Goal: Use online tool/utility: Utilize a website feature to perform a specific function

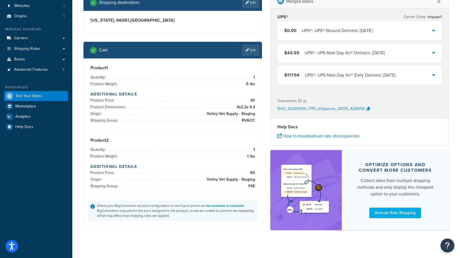
scroll to position [46, 0]
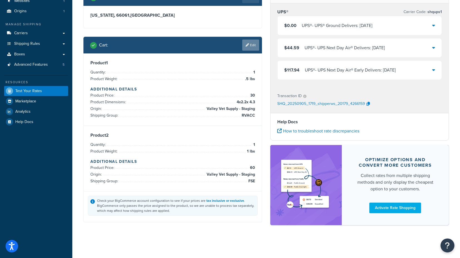
click at [251, 43] on link "Edit" at bounding box center [250, 45] width 17 height 11
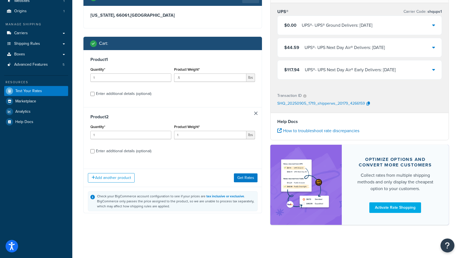
scroll to position [45, 0]
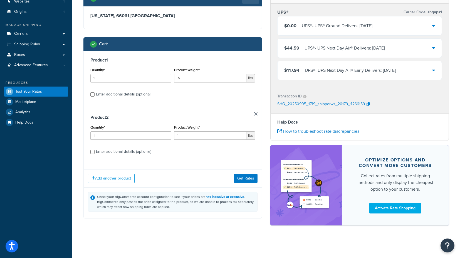
click at [112, 93] on div "Enter additional details (optional)" at bounding box center [123, 94] width 55 height 8
click at [95, 93] on input "Enter additional details (optional)" at bounding box center [92, 94] width 4 height 4
checkbox input "true"
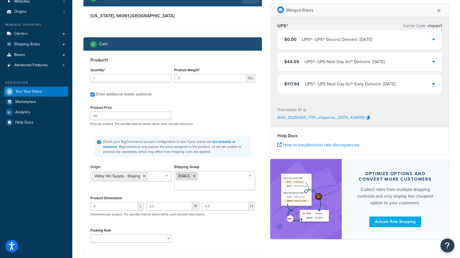
click at [194, 175] on icon at bounding box center [194, 175] width 3 height 3
click at [80, 147] on div "Shipping destination : Edit Kansas, 66061 , United States Cart : Product 1 Quan…" at bounding box center [172, 250] width 187 height 520
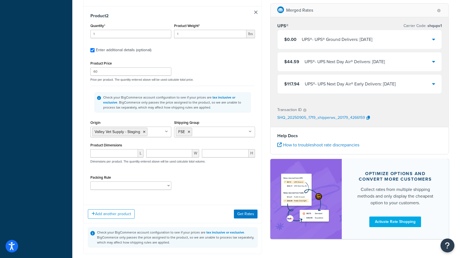
scroll to position [314, 0]
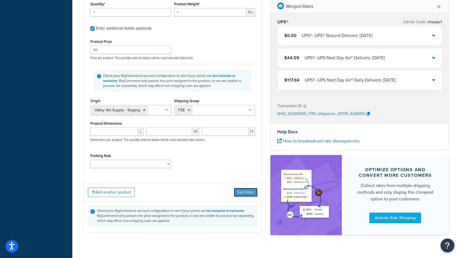
click at [243, 188] on button "Get Rates" at bounding box center [246, 192] width 24 height 9
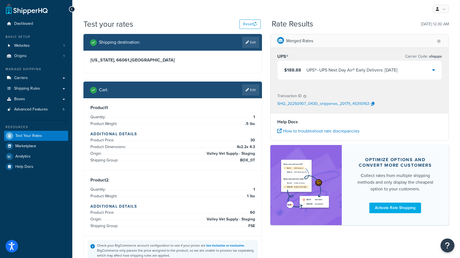
scroll to position [0, 0]
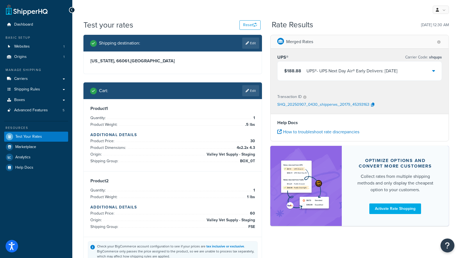
click at [434, 72] on icon at bounding box center [433, 70] width 3 height 4
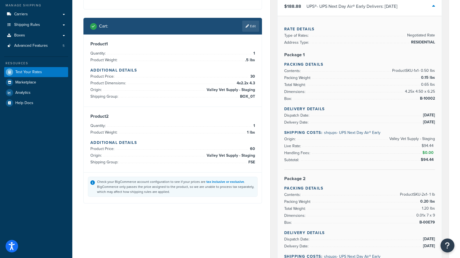
scroll to position [31, 0]
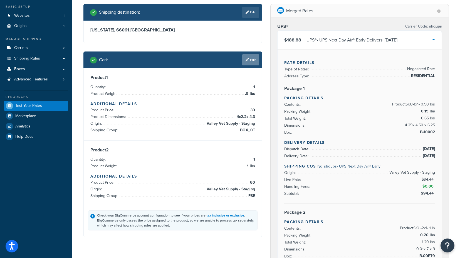
click at [254, 58] on link "Edit" at bounding box center [250, 59] width 17 height 11
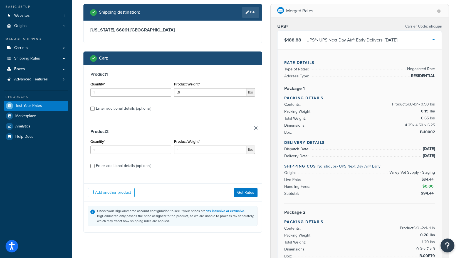
click at [113, 107] on div "Enter additional details (optional)" at bounding box center [123, 109] width 55 height 8
click at [95, 107] on input "Enter additional details (optional)" at bounding box center [92, 109] width 4 height 4
checkbox input "true"
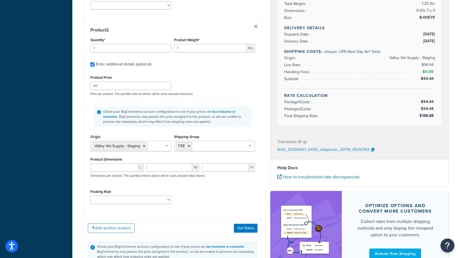
scroll to position [247, 0]
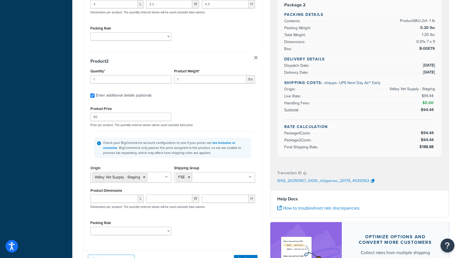
click at [256, 56] on link at bounding box center [255, 57] width 3 height 3
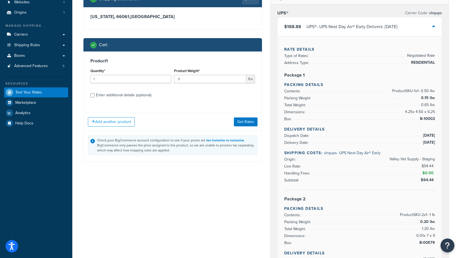
scroll to position [31, 0]
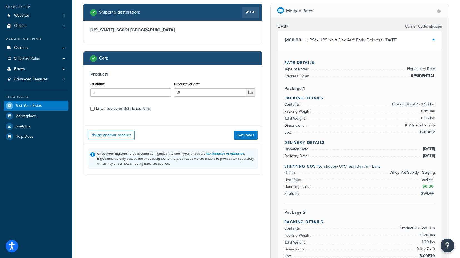
click at [117, 109] on div "Enter additional details (optional)" at bounding box center [123, 109] width 55 height 8
click at [95, 109] on input "Enter additional details (optional)" at bounding box center [92, 109] width 4 height 4
checkbox input "true"
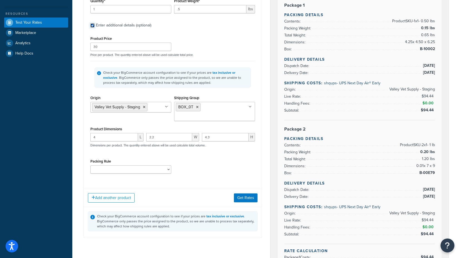
scroll to position [124, 0]
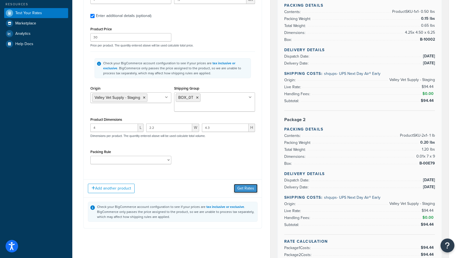
click at [249, 184] on button "Get Rates" at bounding box center [246, 188] width 24 height 9
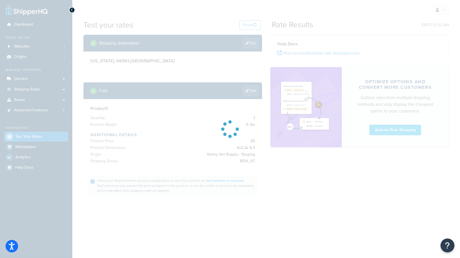
scroll to position [0, 0]
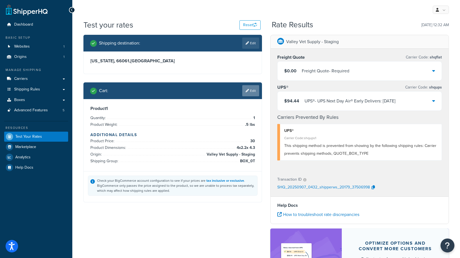
click at [250, 90] on link "Edit" at bounding box center [250, 90] width 17 height 11
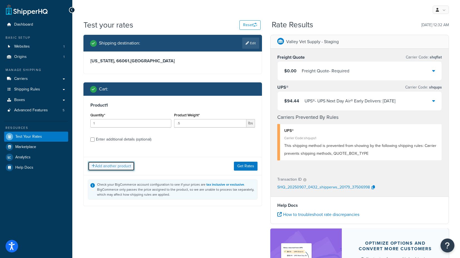
click at [113, 167] on button "Add another product" at bounding box center [111, 165] width 47 height 9
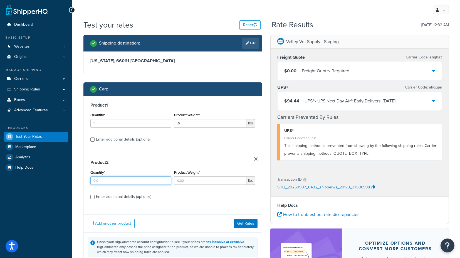
click at [114, 181] on input "Quantity*" at bounding box center [130, 180] width 81 height 8
type input "1"
click at [196, 181] on input "Product Weight*" at bounding box center [210, 180] width 72 height 8
type input "1"
click at [122, 196] on div "Enter additional details (optional)" at bounding box center [123, 197] width 55 height 8
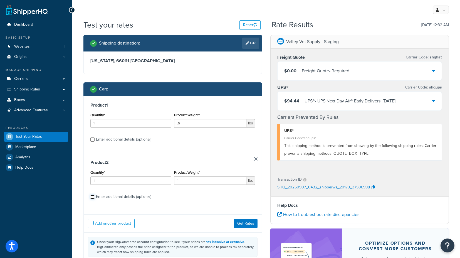
click at [95, 196] on input "Enter additional details (optional)" at bounding box center [92, 197] width 4 height 4
checkbox input "true"
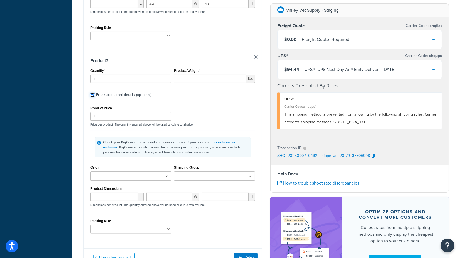
scroll to position [278, 0]
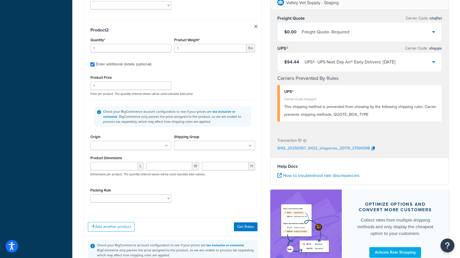
click at [158, 141] on ul at bounding box center [130, 145] width 81 height 9
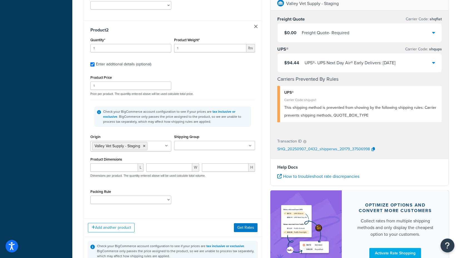
drag, startPoint x: 131, startPoint y: 146, endPoint x: 170, endPoint y: 141, distance: 39.3
click at [199, 143] on input "Shipping Group" at bounding box center [200, 146] width 49 height 6
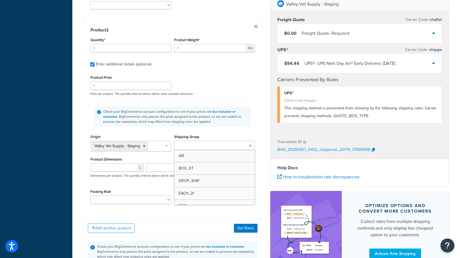
type input "f"
click at [161, 122] on div "Check your BigCommerce account configuration to see if your prices are tax incl…" at bounding box center [172, 116] width 165 height 33
click at [246, 224] on button "Get Rates" at bounding box center [246, 228] width 24 height 9
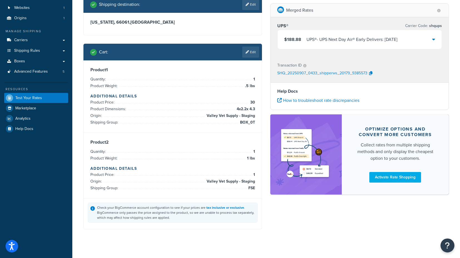
scroll to position [46, 0]
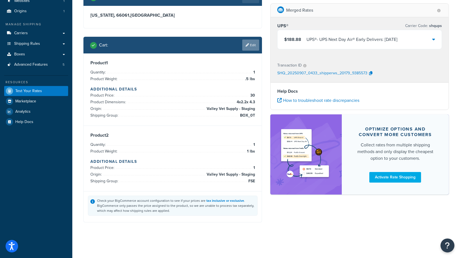
click at [249, 45] on link "Edit" at bounding box center [250, 45] width 17 height 11
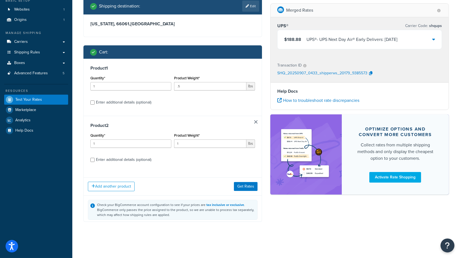
scroll to position [41, 0]
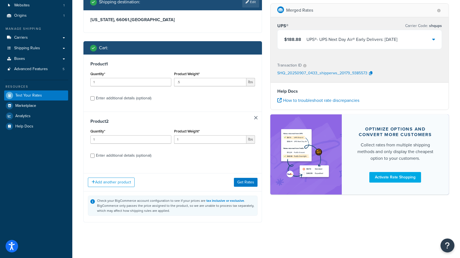
click at [256, 117] on link at bounding box center [255, 117] width 3 height 3
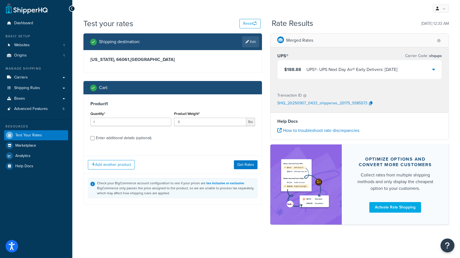
scroll to position [1, 0]
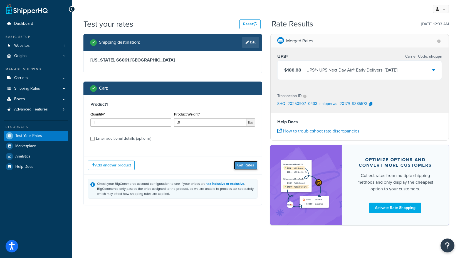
click at [248, 164] on button "Get Rates" at bounding box center [246, 165] width 24 height 9
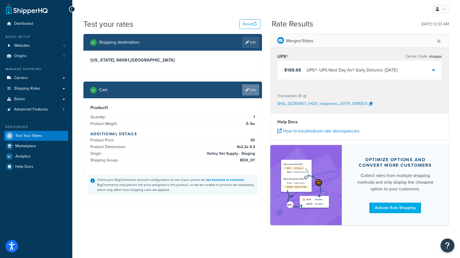
click at [248, 89] on icon at bounding box center [247, 89] width 3 height 3
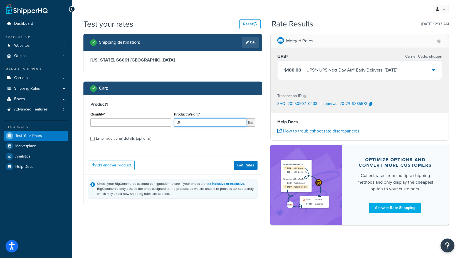
drag, startPoint x: 189, startPoint y: 122, endPoint x: 166, endPoint y: 121, distance: 22.6
click at [166, 121] on div "Quantity* 1 Product Weight* .5 lbs" at bounding box center [172, 120] width 167 height 20
type input "1"
click at [241, 164] on button "Get Rates" at bounding box center [246, 165] width 24 height 9
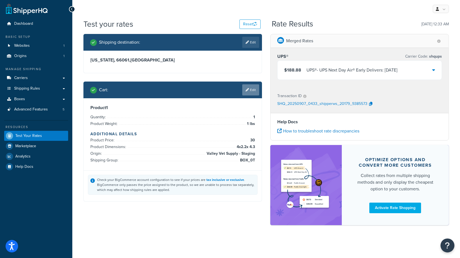
click at [253, 88] on link "Edit" at bounding box center [250, 89] width 17 height 11
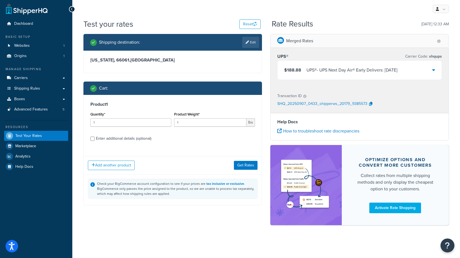
scroll to position [0, 0]
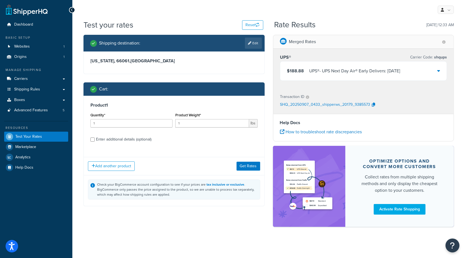
click at [106, 138] on div "Enter additional details (optional)" at bounding box center [123, 139] width 55 height 8
click at [95, 138] on input "Enter additional details (optional)" at bounding box center [92, 139] width 4 height 4
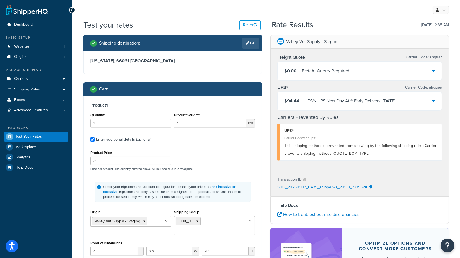
click at [353, 71] on div "$0.00 Freight Quote - Required" at bounding box center [360, 70] width 164 height 19
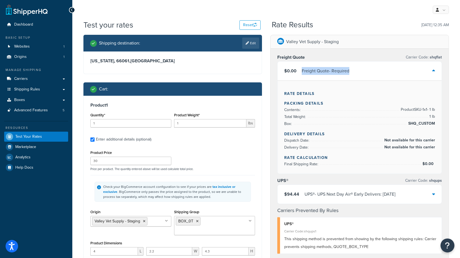
drag, startPoint x: 342, startPoint y: 71, endPoint x: 302, endPoint y: 70, distance: 39.8
click at [302, 70] on div "$0.00 Freight Quote - Required" at bounding box center [360, 70] width 164 height 19
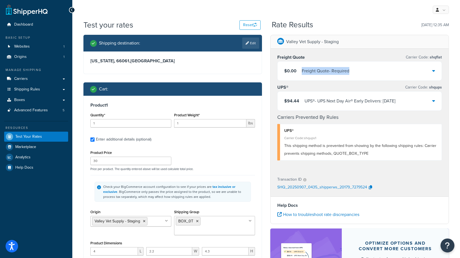
copy div "Freight Quote - Required"
click at [217, 140] on label "Enter additional details (optional)" at bounding box center [175, 138] width 159 height 9
click at [95, 140] on input "Enter additional details (optional)" at bounding box center [92, 139] width 4 height 4
checkbox input "false"
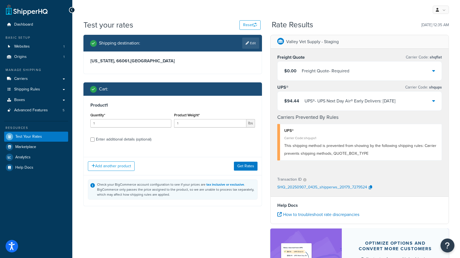
click at [235, 89] on div "Cart :" at bounding box center [174, 89] width 169 height 8
click at [117, 166] on button "Add another product" at bounding box center [111, 165] width 47 height 9
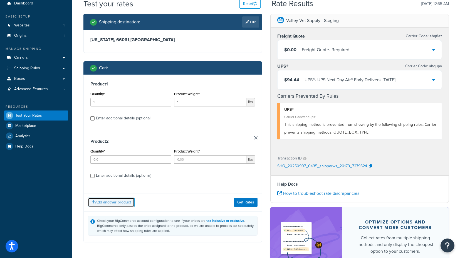
scroll to position [31, 0]
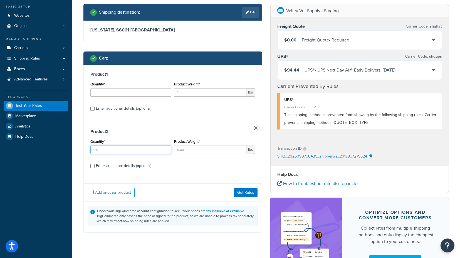
click at [113, 150] on input "Quantity*" at bounding box center [130, 149] width 81 height 8
type input "1"
click at [192, 150] on input "Product Weight*" at bounding box center [210, 149] width 72 height 8
type input "1"
click at [117, 166] on div "Enter additional details (optional)" at bounding box center [123, 166] width 55 height 8
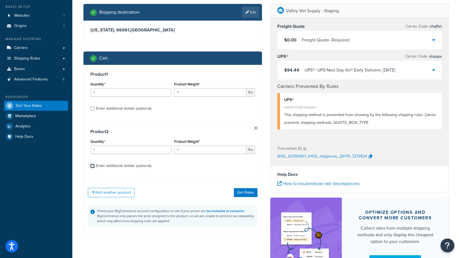
click at [95, 166] on input "Enter additional details (optional)" at bounding box center [92, 166] width 4 height 4
checkbox input "true"
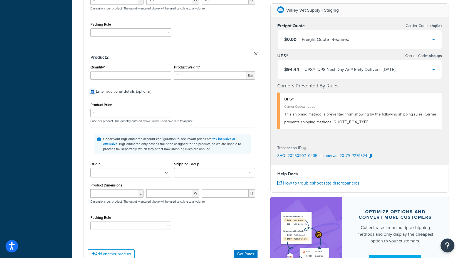
scroll to position [278, 0]
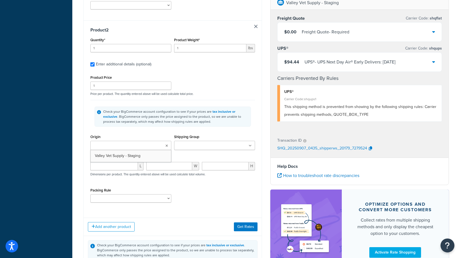
click at [151, 141] on ul at bounding box center [130, 145] width 81 height 9
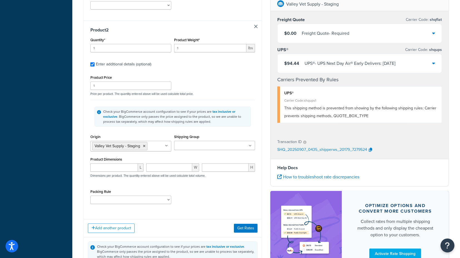
click at [193, 143] on input "Shipping Group" at bounding box center [200, 146] width 49 height 6
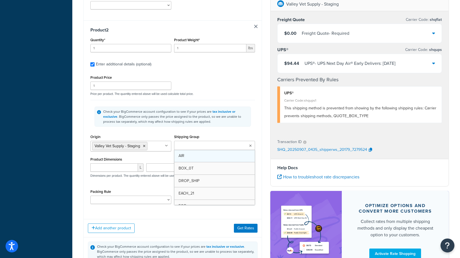
type input "f"
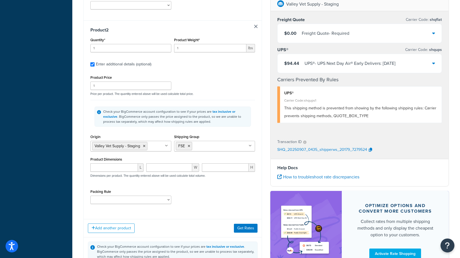
click at [211, 122] on div "Check your BigCommerce account configuration to see if your prices are tax incl…" at bounding box center [172, 116] width 165 height 33
click at [245, 224] on button "Get Rates" at bounding box center [246, 228] width 24 height 9
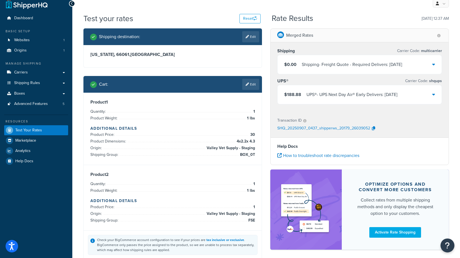
scroll to position [0, 0]
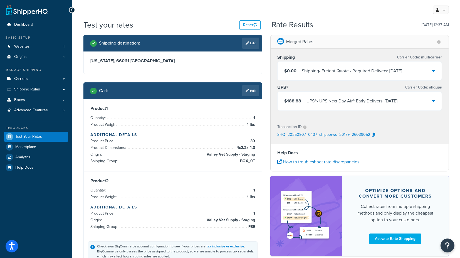
click at [414, 71] on div "$0.00 Shipping - Freight Quote - Required Delivers: Tue, Sep 9" at bounding box center [360, 70] width 164 height 19
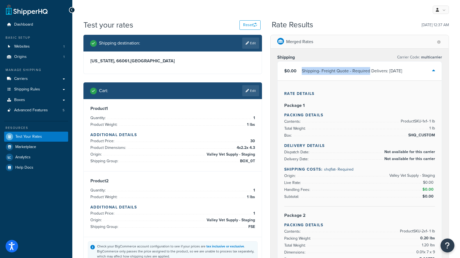
drag, startPoint x: 301, startPoint y: 71, endPoint x: 371, endPoint y: 72, distance: 69.5
click at [371, 72] on div "$0.00 Shipping - Freight Quote - Required Delivers: Tue, Sep 9" at bounding box center [343, 71] width 118 height 8
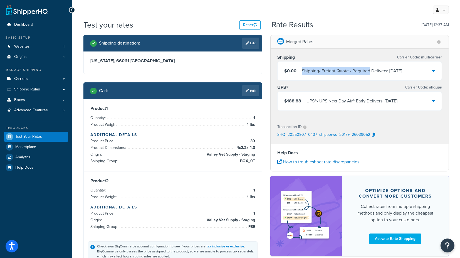
copy div "Shipping - Freight Quote - Required"
click at [248, 89] on icon at bounding box center [247, 90] width 3 height 3
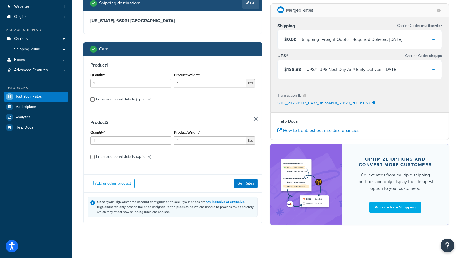
scroll to position [41, 0]
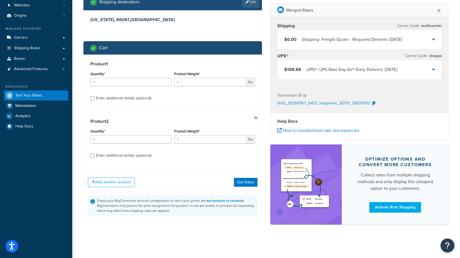
click at [117, 154] on div "Enter additional details (optional)" at bounding box center [123, 156] width 55 height 8
click at [95, 154] on input "Enter additional details (optional)" at bounding box center [92, 156] width 4 height 4
checkbox input "true"
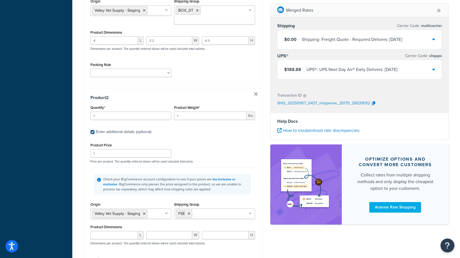
scroll to position [226, 0]
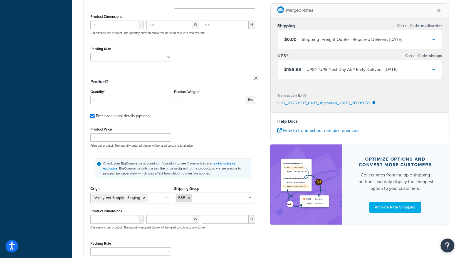
click at [188, 196] on icon at bounding box center [189, 197] width 3 height 3
click at [194, 194] on input "Shipping Group" at bounding box center [200, 197] width 49 height 6
type input "fob"
click at [86, 174] on div "Product 2 Quantity* 1 Product Weight* 1 lbs Enter additional details (optional)…" at bounding box center [173, 169] width 178 height 194
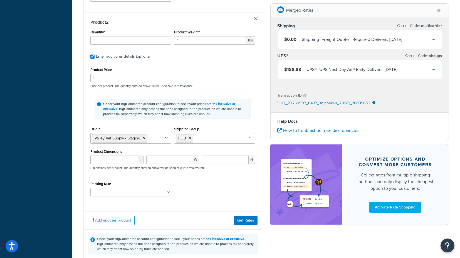
scroll to position [288, 0]
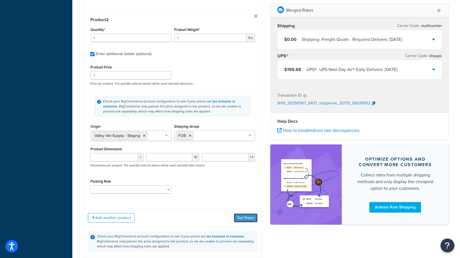
click at [246, 213] on button "Get Rates" at bounding box center [246, 217] width 24 height 9
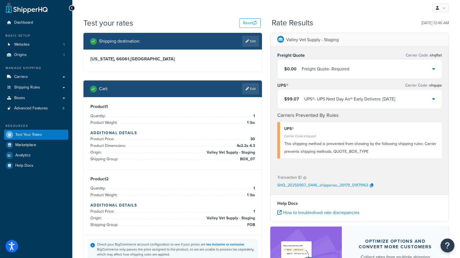
scroll to position [31, 0]
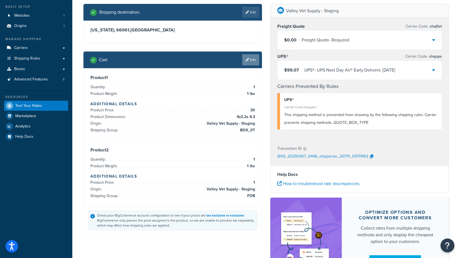
click at [248, 62] on link "Edit" at bounding box center [250, 59] width 17 height 11
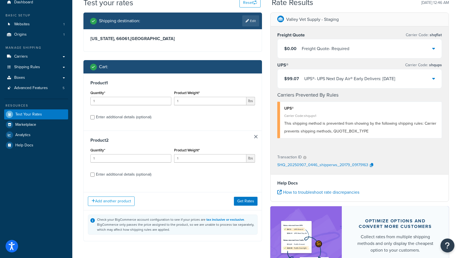
scroll to position [0, 0]
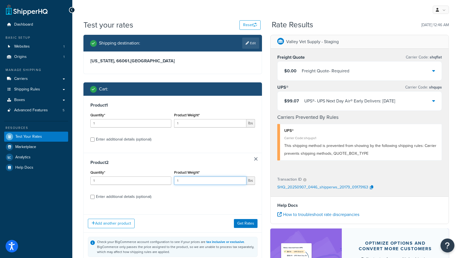
drag, startPoint x: 182, startPoint y: 179, endPoint x: 164, endPoint y: 179, distance: 18.1
click at [164, 179] on div "Quantity* 1 Product Weight* 1 lbs" at bounding box center [172, 179] width 167 height 20
type input "2"
click at [246, 222] on button "Get Rates" at bounding box center [246, 223] width 24 height 9
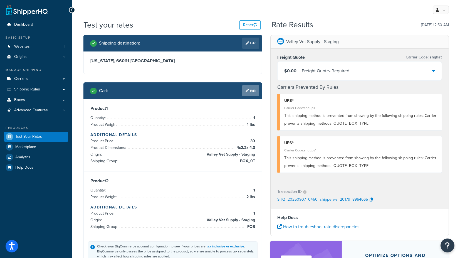
click at [250, 89] on link "Edit" at bounding box center [250, 90] width 17 height 11
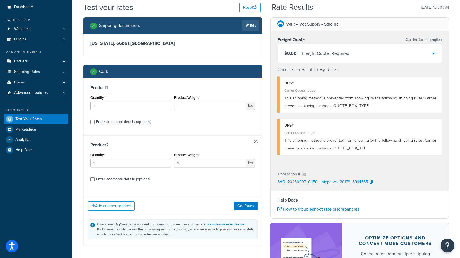
scroll to position [31, 0]
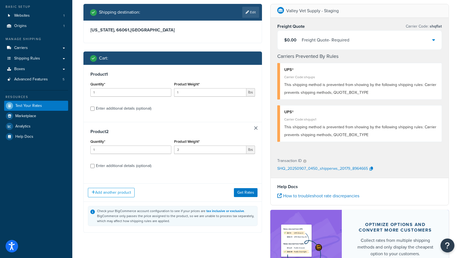
click at [103, 108] on div "Enter additional details (optional)" at bounding box center [123, 109] width 55 height 8
click at [95, 108] on input "Enter additional details (optional)" at bounding box center [92, 109] width 4 height 4
checkbox input "true"
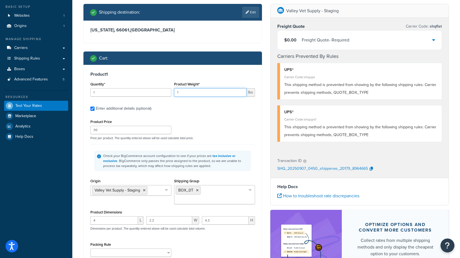
drag, startPoint x: 186, startPoint y: 92, endPoint x: 169, endPoint y: 94, distance: 17.4
click at [169, 94] on div "Quantity* 1 Product Weight* 1 lbs" at bounding box center [172, 90] width 167 height 20
type input "250"
click at [198, 190] on icon at bounding box center [197, 190] width 3 height 3
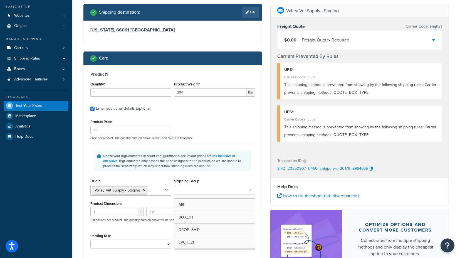
click at [196, 190] on input "Shipping Group" at bounding box center [200, 190] width 49 height 6
type input "f"
click at [81, 184] on div "Shipping destination : Edit Kansas, 66061 , United States Cart : Product 1 Quan…" at bounding box center [172, 259] width 187 height 511
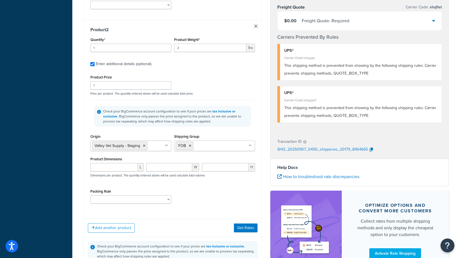
scroll to position [278, 0]
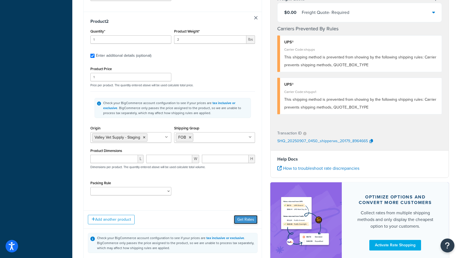
click at [247, 217] on button "Get Rates" at bounding box center [246, 219] width 24 height 9
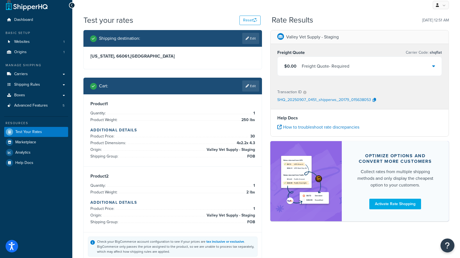
scroll to position [0, 0]
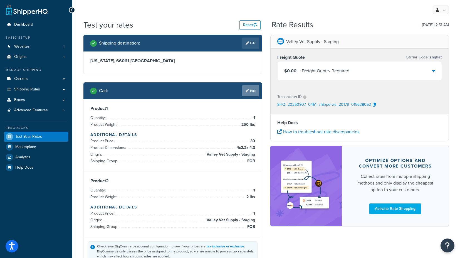
click at [251, 88] on link "Edit" at bounding box center [250, 90] width 17 height 11
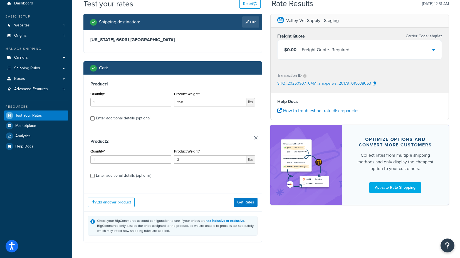
scroll to position [31, 0]
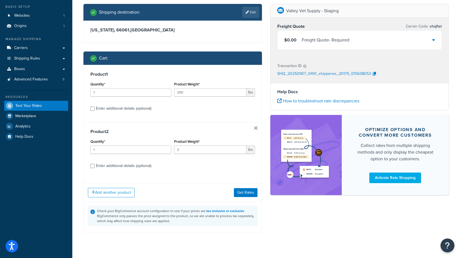
click at [128, 165] on div "Enter additional details (optional)" at bounding box center [123, 166] width 55 height 8
click at [95, 165] on input "Enter additional details (optional)" at bounding box center [92, 166] width 4 height 4
checkbox input "true"
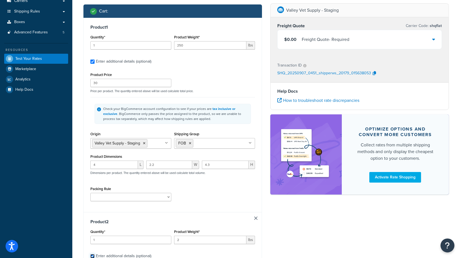
scroll to position [93, 0]
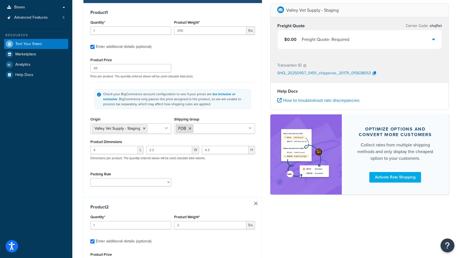
click at [191, 129] on li "FOB" at bounding box center [185, 128] width 18 height 8
click at [190, 128] on icon at bounding box center [190, 128] width 3 height 3
click at [188, 129] on input "Shipping Group" at bounding box center [200, 128] width 49 height 6
type input "d"
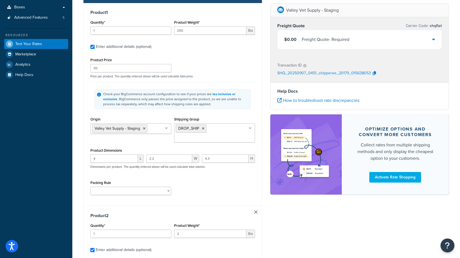
click at [70, 135] on div "Dashboard Basic Setup Websites 1 Origins 1 Manage Shipping Carriers Carriers Al…" at bounding box center [36, 198] width 72 height 583
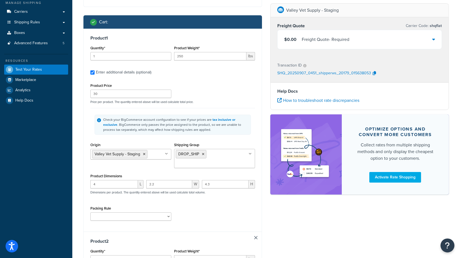
scroll to position [62, 0]
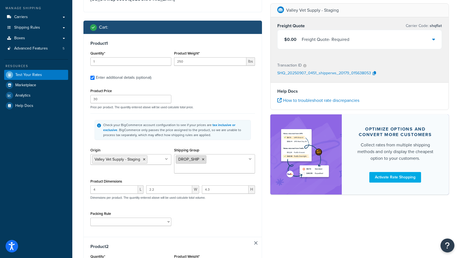
click at [203, 159] on icon at bounding box center [203, 159] width 3 height 3
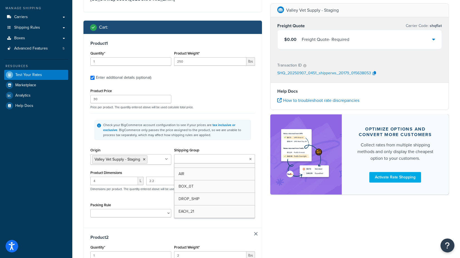
click at [190, 157] on input "Shipping Group" at bounding box center [200, 159] width 49 height 6
type input "f"
click at [81, 163] on div "Shipping destination : Edit Kansas, 66061 , United States Cart : Product 1 Quan…" at bounding box center [172, 228] width 187 height 511
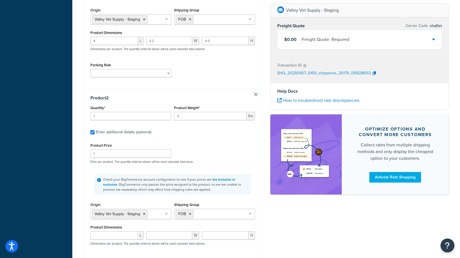
scroll to position [216, 0]
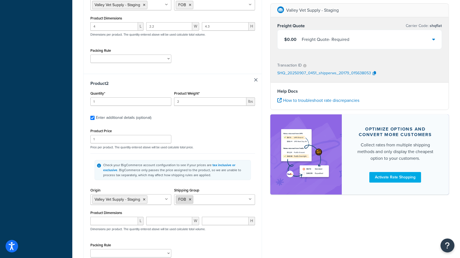
click at [189, 198] on icon at bounding box center [190, 199] width 3 height 3
click at [187, 198] on input "Shipping Group" at bounding box center [200, 199] width 49 height 6
type input "d"
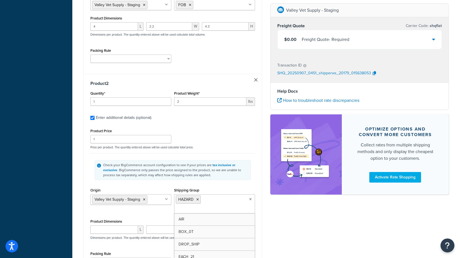
click at [83, 189] on div "Shipping destination : Edit Kansas, 66061 , United States Cart : Product 1 Quan…" at bounding box center [172, 79] width 187 height 520
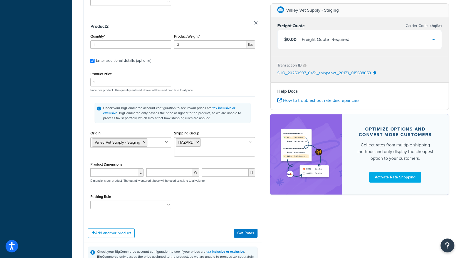
scroll to position [309, 0]
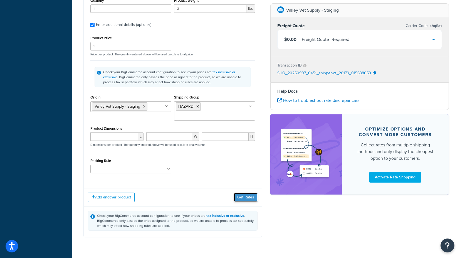
click at [247, 193] on button "Get Rates" at bounding box center [246, 197] width 24 height 9
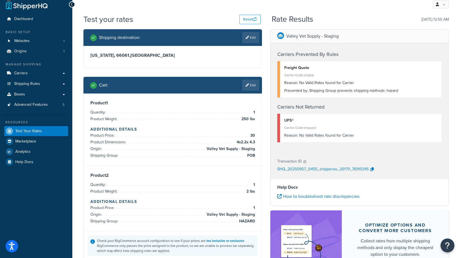
scroll to position [0, 0]
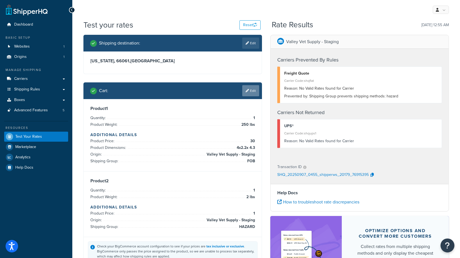
click at [251, 90] on link "Edit" at bounding box center [250, 90] width 17 height 11
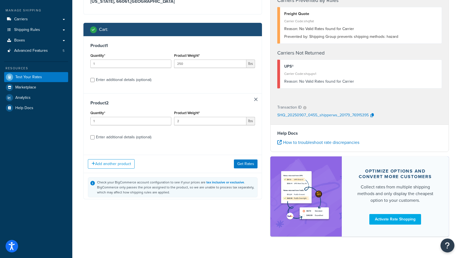
scroll to position [62, 0]
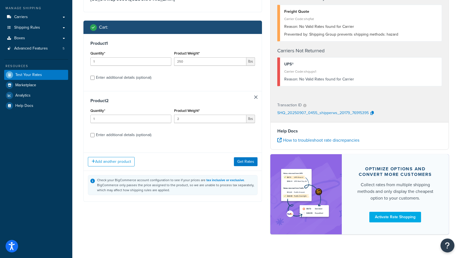
click at [116, 134] on div "Enter additional details (optional)" at bounding box center [123, 135] width 55 height 8
click at [95, 134] on input "Enter additional details (optional)" at bounding box center [92, 135] width 4 height 4
checkbox input "true"
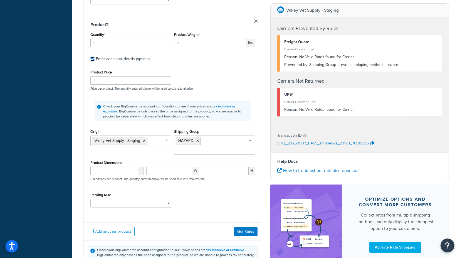
scroll to position [278, 0]
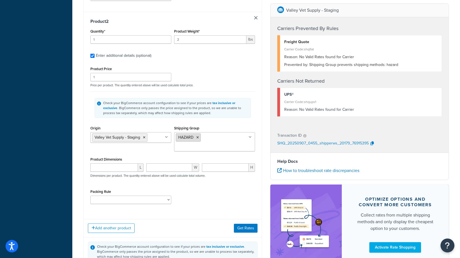
click at [195, 134] on li "HAZARD" at bounding box center [188, 137] width 25 height 8
click at [198, 138] on li "HAZARD" at bounding box center [188, 137] width 25 height 8
click at [198, 136] on icon at bounding box center [197, 137] width 3 height 3
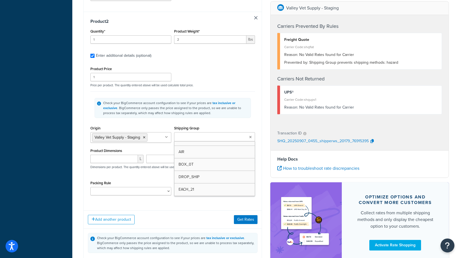
click at [195, 137] on input "Shipping Group" at bounding box center [200, 137] width 49 height 6
type input "dr"
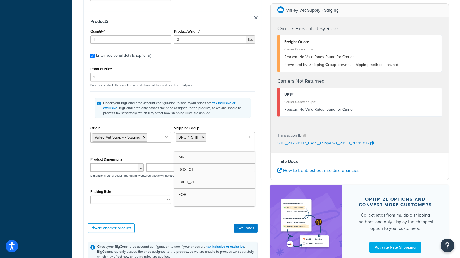
click at [78, 147] on div "Test your rates Reset Rate Results 09/07/2025, 12:55 AM Shipping destination : …" at bounding box center [266, 15] width 388 height 549
click at [243, 228] on button "Get Rates" at bounding box center [246, 228] width 24 height 9
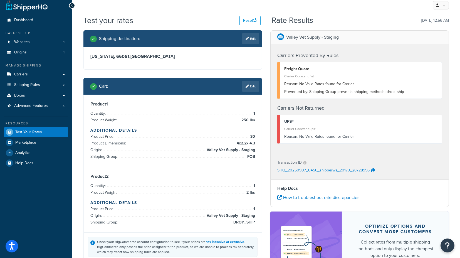
scroll to position [0, 0]
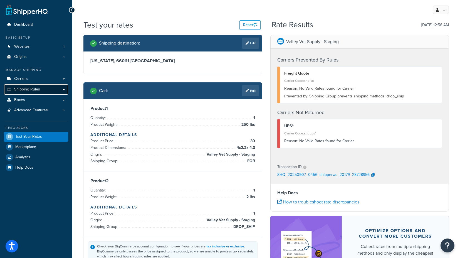
click at [63, 88] on link "Shipping Rules" at bounding box center [36, 89] width 64 height 10
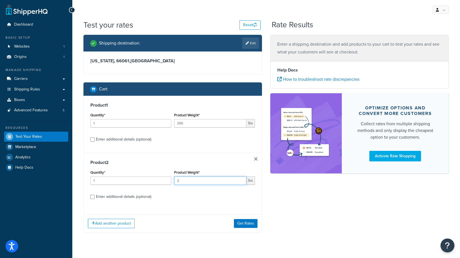
drag, startPoint x: 174, startPoint y: 181, endPoint x: 166, endPoint y: 181, distance: 8.1
click at [166, 181] on div "Quantity* 1 Product Weight* 2 lbs" at bounding box center [172, 179] width 167 height 20
type input "3"
click at [247, 225] on button "Get Rates" at bounding box center [246, 223] width 24 height 9
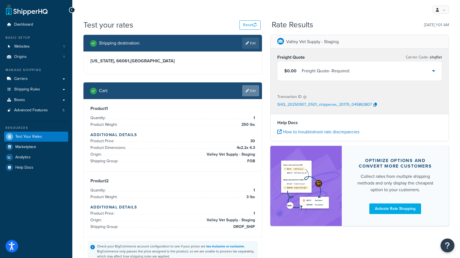
click at [249, 90] on link "Edit" at bounding box center [250, 90] width 17 height 11
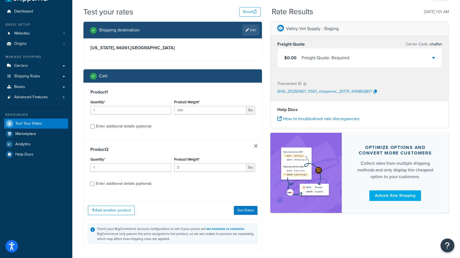
scroll to position [31, 0]
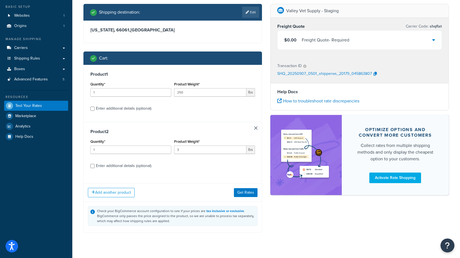
click at [132, 166] on div "Enter additional details (optional)" at bounding box center [123, 166] width 55 height 8
click at [92, 166] on input "Enter additional details (optional)" at bounding box center [92, 166] width 4 height 4
checkbox input "true"
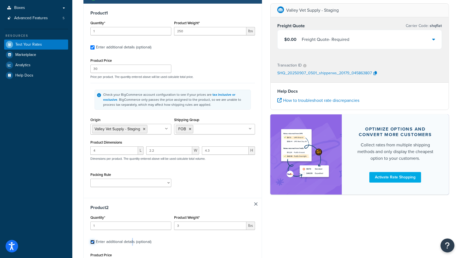
scroll to position [93, 0]
click at [190, 127] on icon at bounding box center [190, 128] width 3 height 3
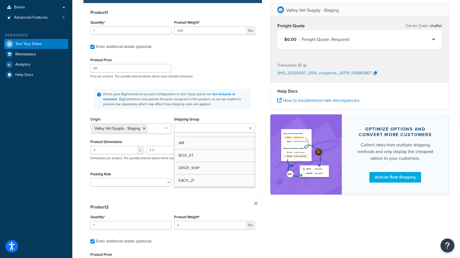
click at [192, 130] on input "Shipping Group" at bounding box center [200, 128] width 49 height 6
type input "dr"
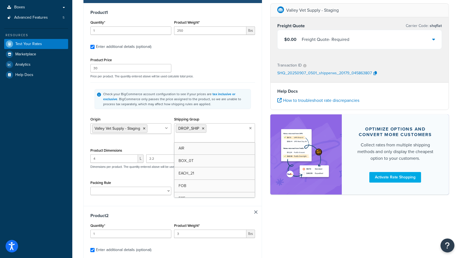
click at [79, 144] on div "Test your rates Reset Rate Results 09/07/2025, 1:01 AM Shipping destination : E…" at bounding box center [266, 206] width 388 height 558
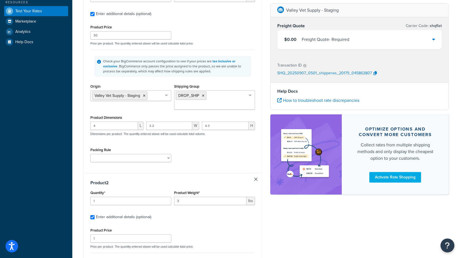
scroll to position [124, 0]
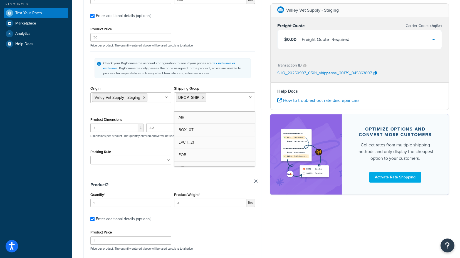
click at [213, 97] on ul "DROP_SHIP" at bounding box center [214, 101] width 81 height 19
type input "fob"
click at [79, 117] on div "Test your rates Reset Rate Results 09/07/2025, 1:01 AM Shipping destination : E…" at bounding box center [266, 175] width 388 height 558
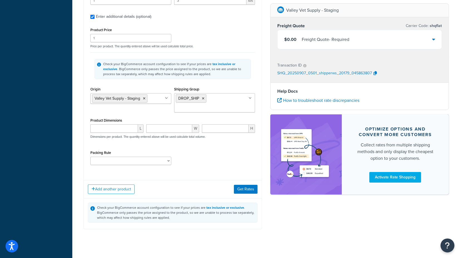
scroll to position [331, 0]
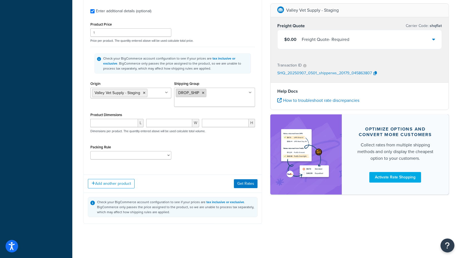
click at [204, 91] on icon at bounding box center [203, 92] width 3 height 3
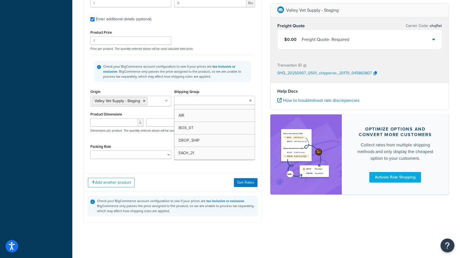
scroll to position [323, 0]
click at [199, 98] on input "Shipping Group" at bounding box center [200, 101] width 49 height 6
type input "ha"
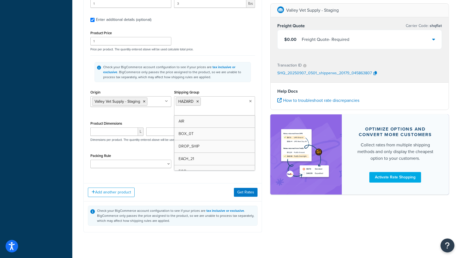
click at [85, 159] on div "Product 2 Quantity* 1 Product Weight* 3 lbs Enter additional details (optional)…" at bounding box center [173, 77] width 178 height 203
click at [243, 188] on button "Get Rates" at bounding box center [246, 192] width 24 height 9
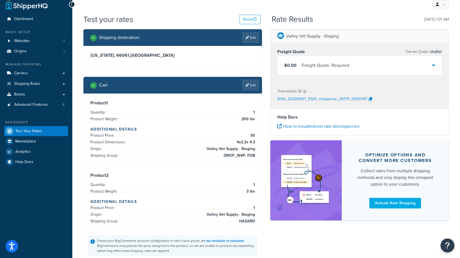
scroll to position [0, 0]
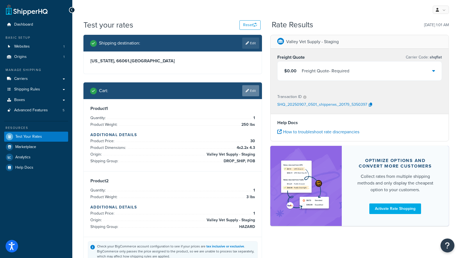
click at [249, 92] on link "Edit" at bounding box center [250, 90] width 17 height 11
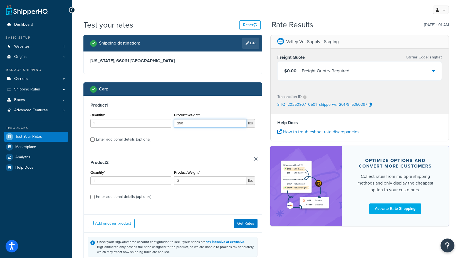
drag, startPoint x: 190, startPoint y: 124, endPoint x: 159, endPoint y: 124, distance: 30.9
click at [159, 124] on div "Quantity* 1 Product Weight* 250 lbs" at bounding box center [172, 121] width 167 height 20
paste input "10.95"
type input "10.95"
drag, startPoint x: 95, startPoint y: 122, endPoint x: 78, endPoint y: 122, distance: 16.7
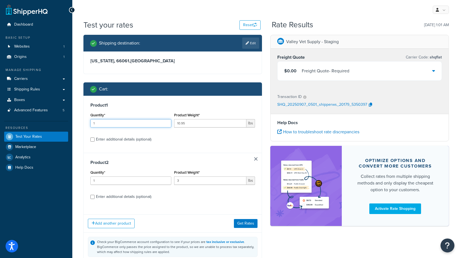
click at [78, 122] on div "Test your rates Reset Rate Results 09/07/2025, 1:01 AM Shipping destination : E…" at bounding box center [266, 152] width 388 height 266
type input "25"
click at [81, 119] on div "Shipping destination : Edit Kansas, 66061 , United States Cart : Product 1 Quan…" at bounding box center [172, 153] width 187 height 237
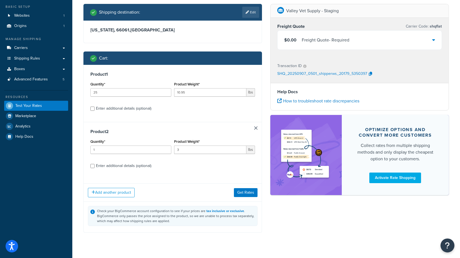
click at [119, 108] on div "Enter additional details (optional)" at bounding box center [123, 109] width 55 height 8
click at [95, 108] on input "Enter additional details (optional)" at bounding box center [92, 109] width 4 height 4
checkbox input "true"
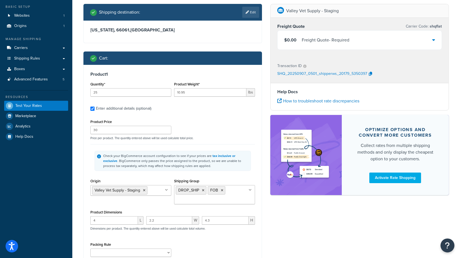
click at [221, 178] on div "Shipping Group DROP_SHIP FOB AIR BOX_0T EACH_21 FSE H_3018 H0010 H0011 H0012 H0…" at bounding box center [214, 190] width 81 height 27
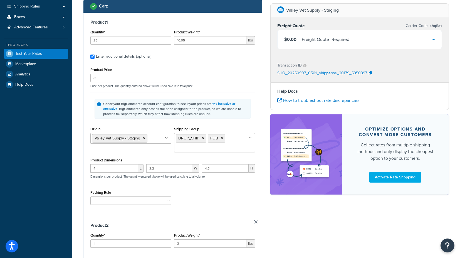
scroll to position [93, 0]
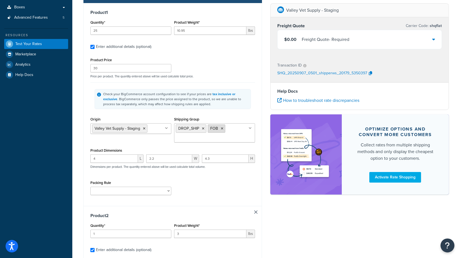
click at [221, 128] on icon at bounding box center [222, 128] width 3 height 3
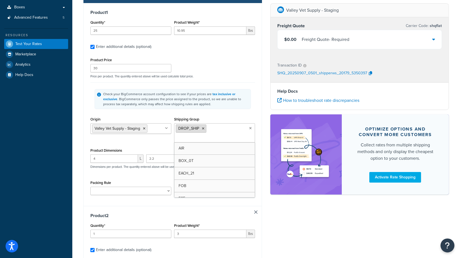
click at [204, 127] on icon at bounding box center [203, 128] width 3 height 3
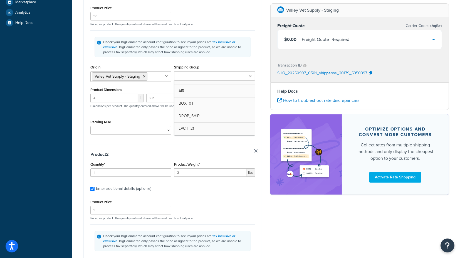
scroll to position [154, 0]
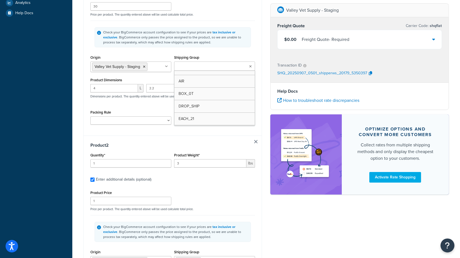
click at [257, 140] on link at bounding box center [255, 141] width 3 height 3
checkbox input "false"
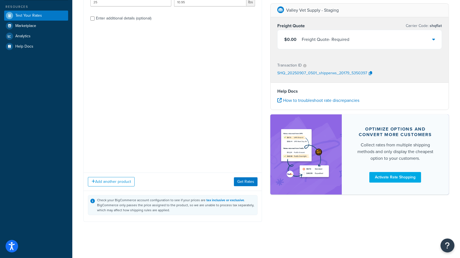
scroll to position [1, 0]
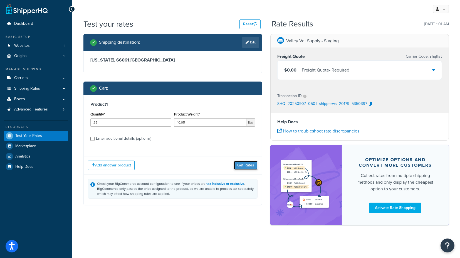
click at [244, 165] on button "Get Rates" at bounding box center [246, 165] width 24 height 9
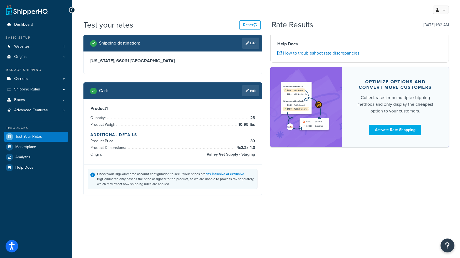
scroll to position [0, 0]
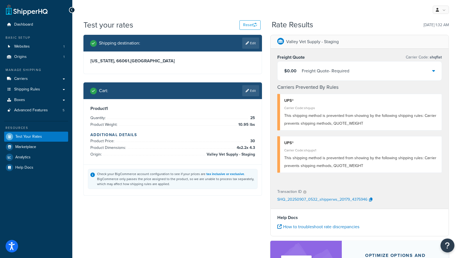
click at [433, 72] on icon at bounding box center [433, 70] width 3 height 4
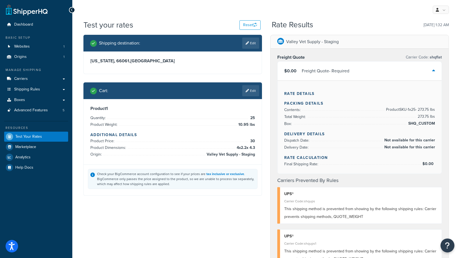
click at [431, 73] on div "$0.00 Freight Quote - Required" at bounding box center [360, 70] width 164 height 19
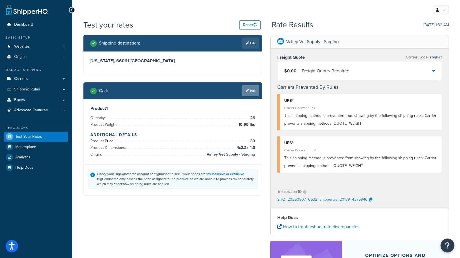
click at [253, 88] on link "Edit" at bounding box center [250, 90] width 17 height 11
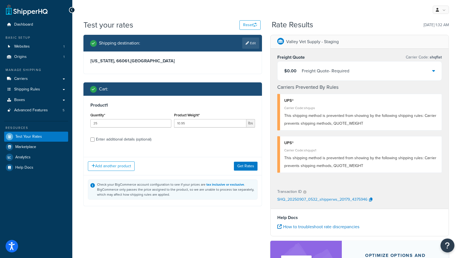
click at [435, 70] on icon at bounding box center [433, 70] width 3 height 4
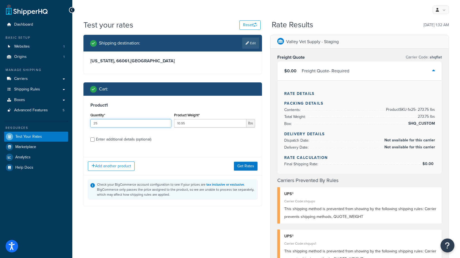
drag, startPoint x: 102, startPoint y: 124, endPoint x: 90, endPoint y: 124, distance: 12.0
click at [90, 124] on input "25" at bounding box center [130, 123] width 81 height 8
type input "20"
click at [242, 164] on button "Get Rates" at bounding box center [246, 166] width 24 height 9
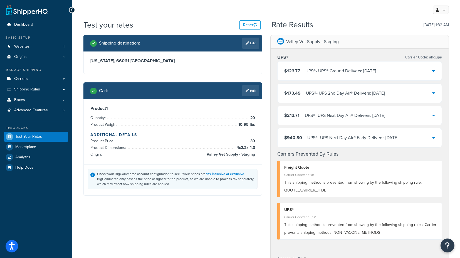
click at [434, 71] on icon at bounding box center [433, 70] width 3 height 4
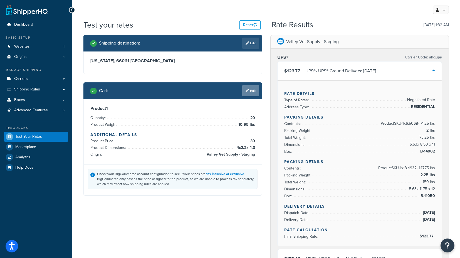
click at [246, 90] on icon at bounding box center [247, 90] width 3 height 3
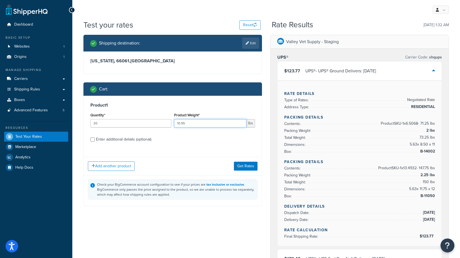
drag, startPoint x: 191, startPoint y: 123, endPoint x: 159, endPoint y: 123, distance: 32.0
click at [159, 123] on div "Quantity* 20 Product Weight* 10.95 lbs" at bounding box center [172, 121] width 167 height 20
type input "2.3"
click at [243, 164] on button "Get Rates" at bounding box center [246, 166] width 24 height 9
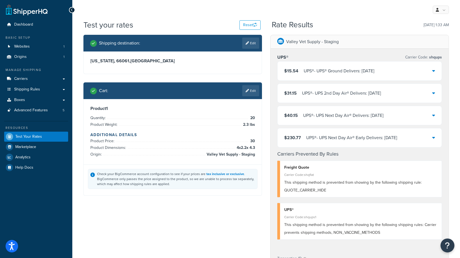
click at [252, 87] on link "Edit" at bounding box center [250, 90] width 17 height 11
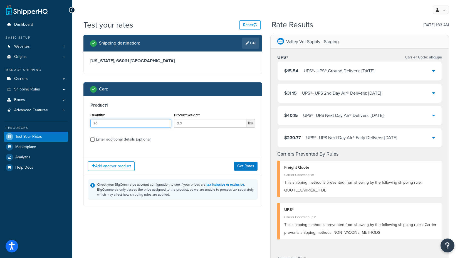
drag, startPoint x: 98, startPoint y: 124, endPoint x: 68, endPoint y: 124, distance: 30.9
click at [69, 124] on div "Dashboard Basic Setup Websites 1 Origins 1 Manage Shipping Carriers Carriers Al…" at bounding box center [230, 210] width 460 height 421
type input "26"
click at [246, 166] on button "Get Rates" at bounding box center [246, 166] width 24 height 9
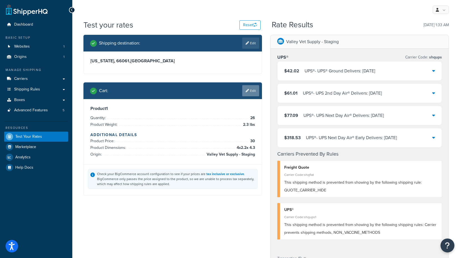
click at [249, 88] on link "Edit" at bounding box center [250, 90] width 17 height 11
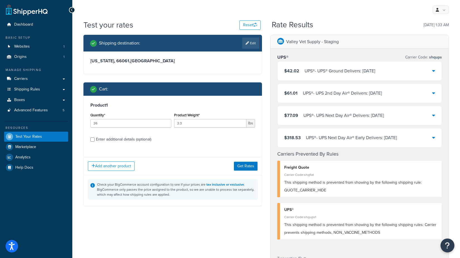
click at [126, 139] on div "Enter additional details (optional)" at bounding box center [123, 139] width 55 height 8
click at [95, 139] on input "Enter additional details (optional)" at bounding box center [92, 139] width 4 height 4
checkbox input "true"
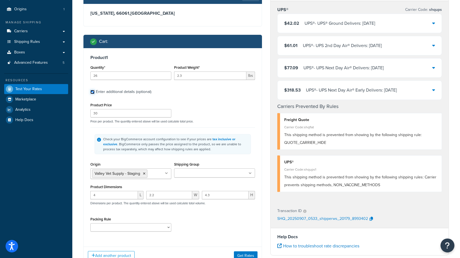
scroll to position [62, 0]
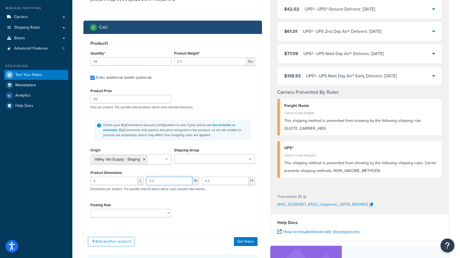
drag, startPoint x: 148, startPoint y: 179, endPoint x: 139, endPoint y: 179, distance: 9.7
click at [139, 179] on div "4 L 2.2 W 4.3 H Dimensions per product. The quantity entered above will be used…" at bounding box center [172, 187] width 167 height 20
type input "10"
drag, startPoint x: 193, startPoint y: 179, endPoint x: 183, endPoint y: 179, distance: 9.7
click at [183, 179] on div "4 L 10 W 4.3 H Dimensions per product. The quantity entered above will be used …" at bounding box center [172, 187] width 167 height 20
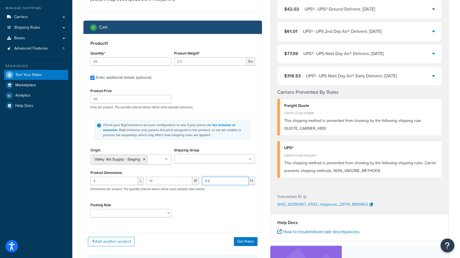
type input "9.8"
drag, startPoint x: 102, startPoint y: 181, endPoint x: 51, endPoint y: 179, distance: 50.4
click at [52, 179] on div "Dashboard Basic Setup Websites 1 Origins 1 Manage Shipping Carriers Carriers Al…" at bounding box center [230, 148] width 460 height 421
type input "9.6"
click at [77, 161] on div "Test your rates Reset Rate Results 09/07/2025, 1:33 AM Shipping destination : E…" at bounding box center [266, 152] width 388 height 388
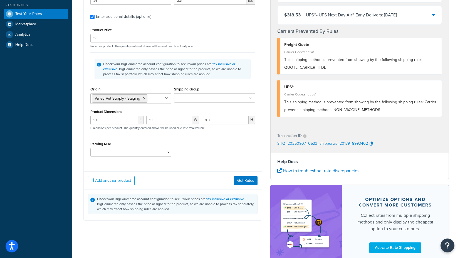
scroll to position [124, 0]
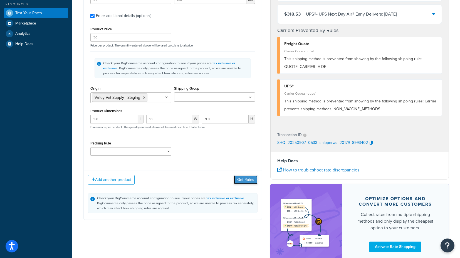
click at [244, 177] on button "Get Rates" at bounding box center [246, 179] width 24 height 9
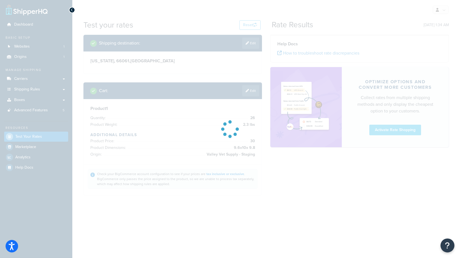
scroll to position [0, 0]
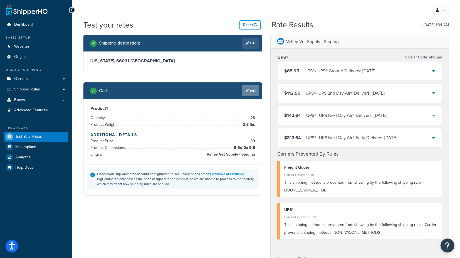
click at [247, 89] on icon at bounding box center [247, 90] width 3 height 3
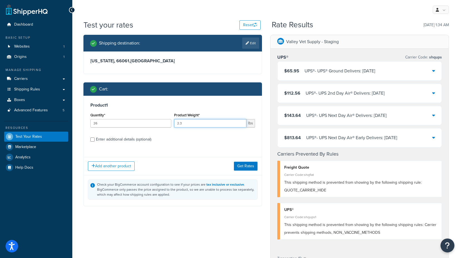
drag, startPoint x: 171, startPoint y: 124, endPoint x: 154, endPoint y: 124, distance: 17.5
click at [154, 124] on div "Quantity* 26 Product Weight* 2.3 lbs" at bounding box center [172, 121] width 167 height 20
type input ".68"
click at [151, 105] on h3 "Product 1" at bounding box center [172, 105] width 165 height 6
click at [245, 165] on button "Get Rates" at bounding box center [246, 166] width 24 height 9
